Goal: Find specific page/section

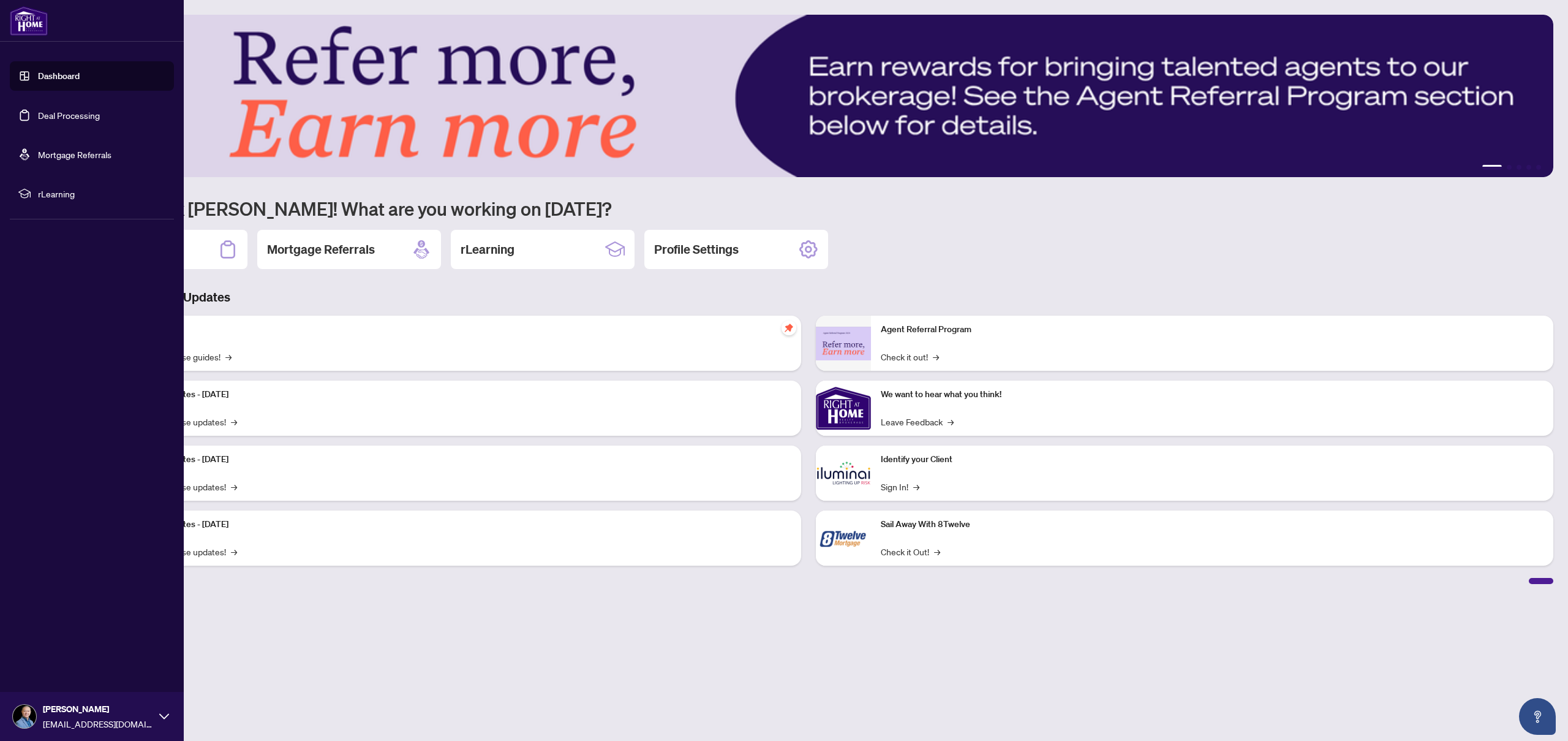
click at [78, 121] on link "Deal Processing" at bounding box center [68, 115] width 62 height 11
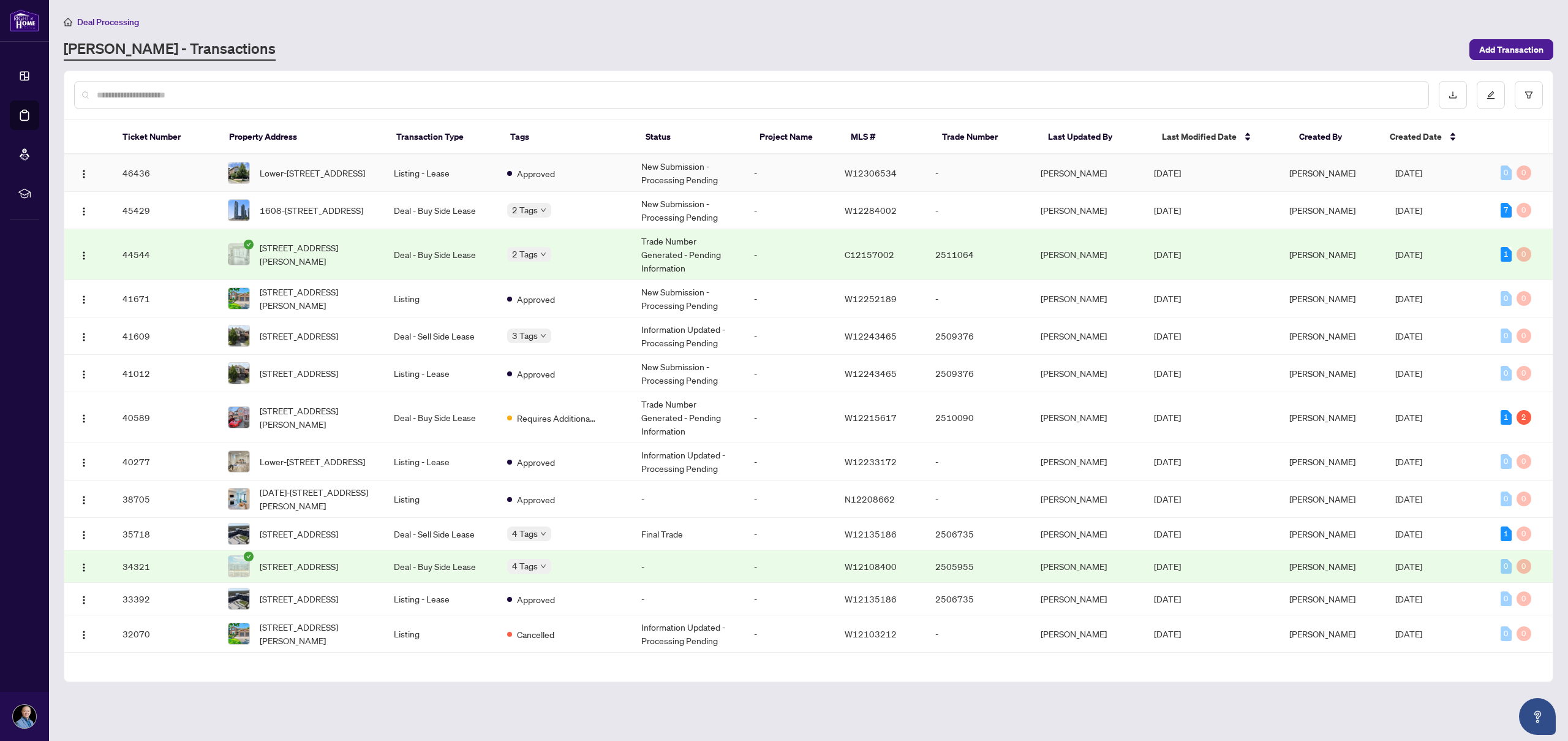
click at [872, 171] on span "W12306534" at bounding box center [871, 173] width 52 height 11
